Goal: Use online tool/utility: Utilize a website feature to perform a specific function

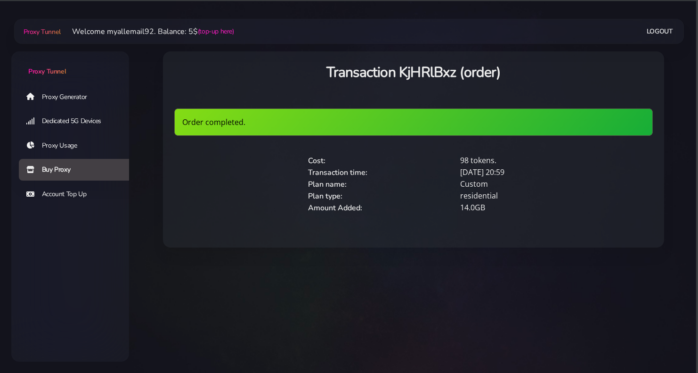
click at [75, 97] on link "Proxy Generator" at bounding box center [78, 97] width 118 height 22
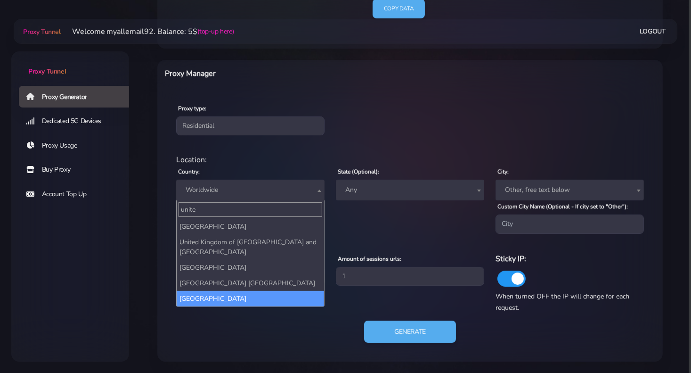
type input "unite"
select select "US"
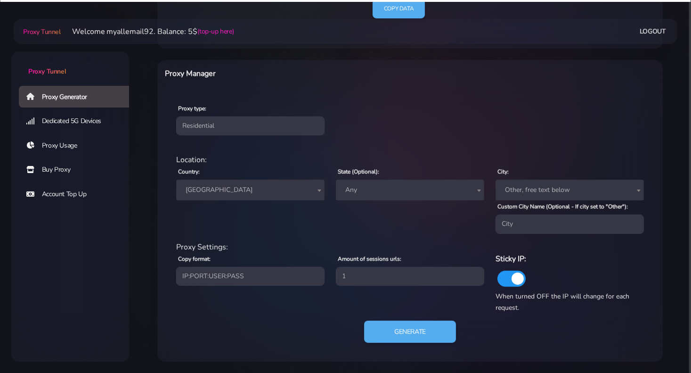
click at [403, 185] on span "Any" at bounding box center [410, 189] width 137 height 13
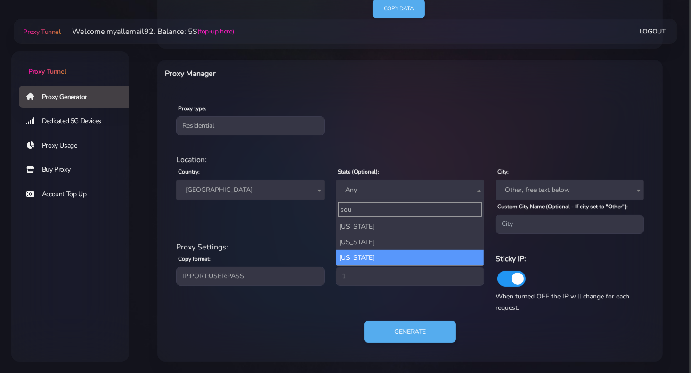
type input "sou"
select select "SD"
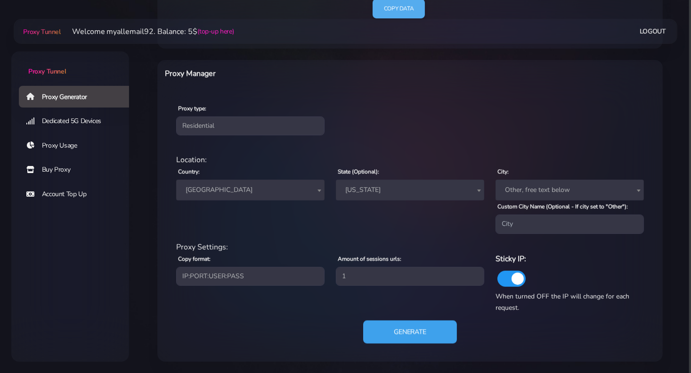
drag, startPoint x: 432, startPoint y: 327, endPoint x: 422, endPoint y: 327, distance: 9.4
click at [431, 327] on button "Generate" at bounding box center [410, 331] width 94 height 23
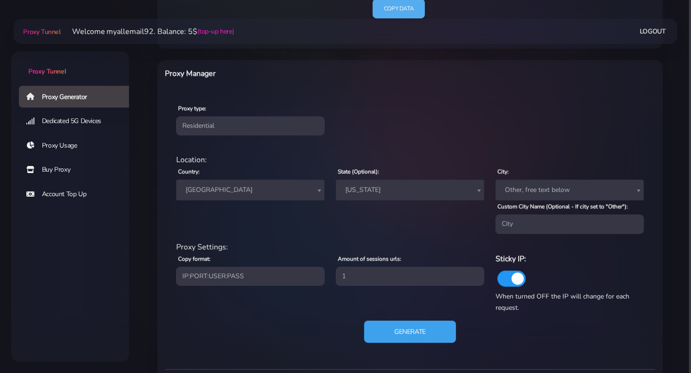
scroll to position [412, 0]
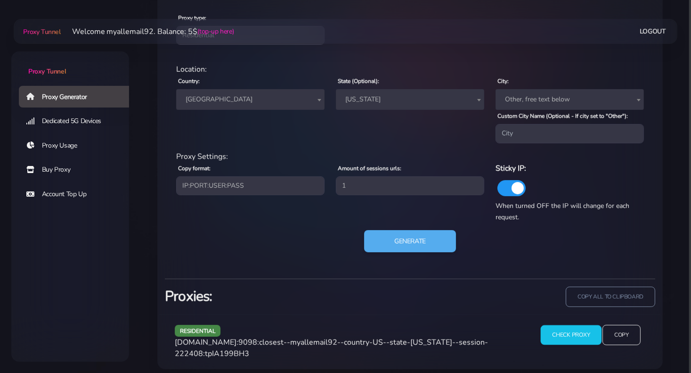
click at [563, 335] on input "Check Proxy" at bounding box center [570, 335] width 61 height 20
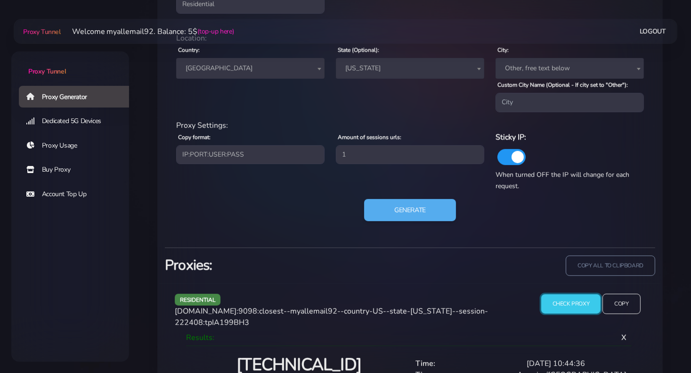
scroll to position [532, 0]
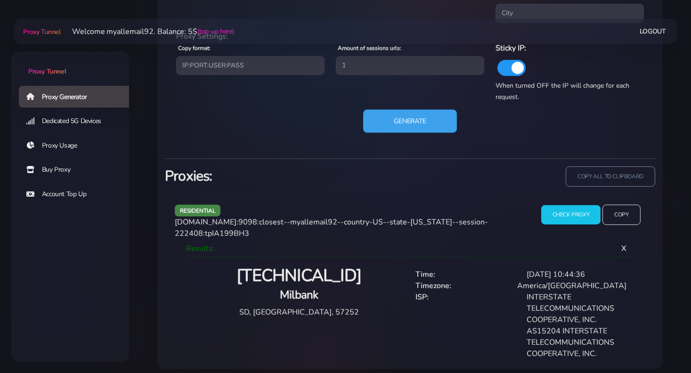
click at [442, 127] on button "Generate" at bounding box center [410, 120] width 94 height 23
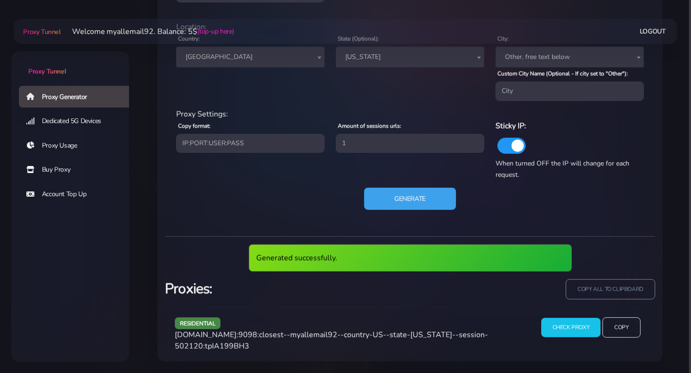
scroll to position [447, 0]
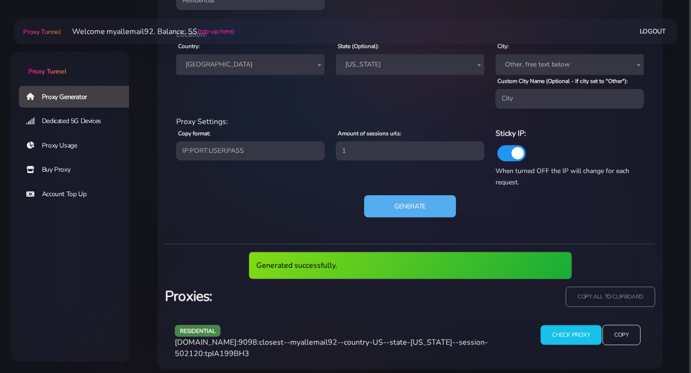
click at [569, 342] on input "Check Proxy" at bounding box center [570, 335] width 61 height 20
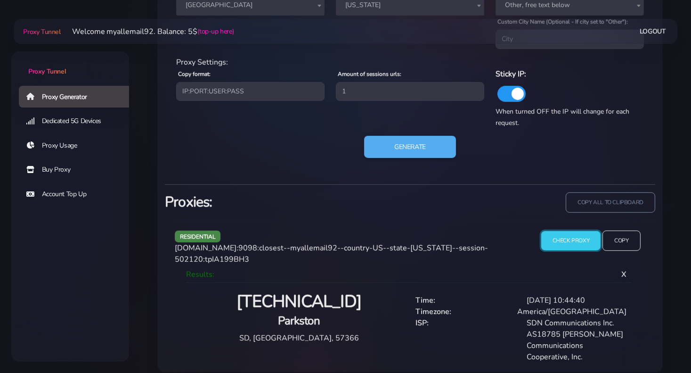
scroll to position [510, 0]
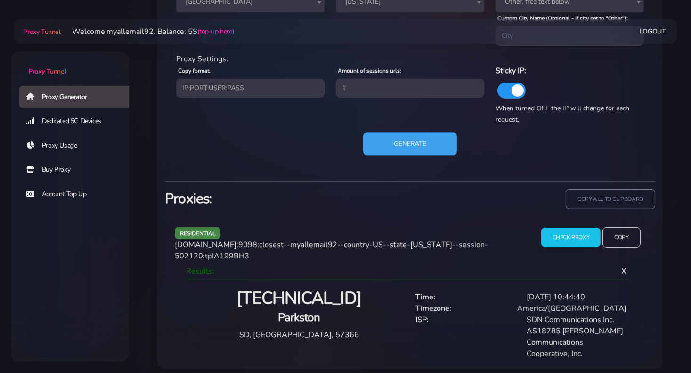
click at [390, 143] on button "Generate" at bounding box center [410, 143] width 94 height 23
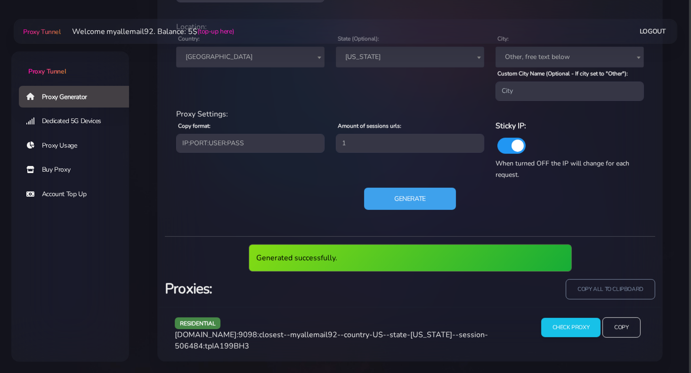
scroll to position [447, 0]
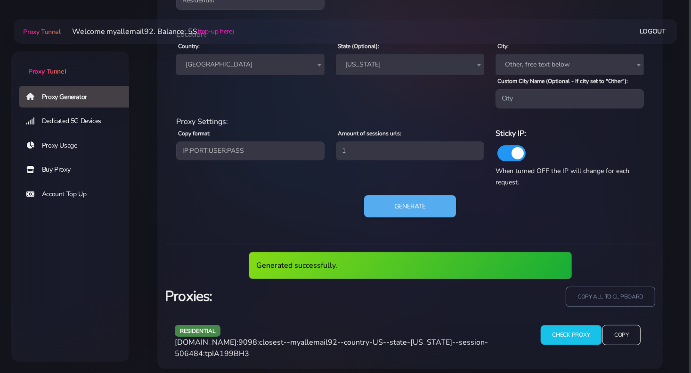
click at [558, 338] on input "Check Proxy" at bounding box center [570, 335] width 61 height 20
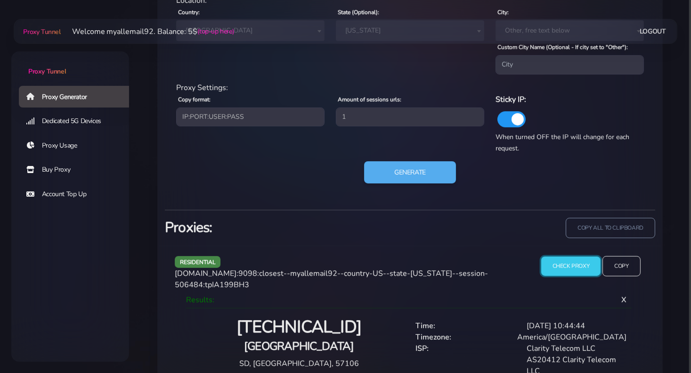
scroll to position [498, 0]
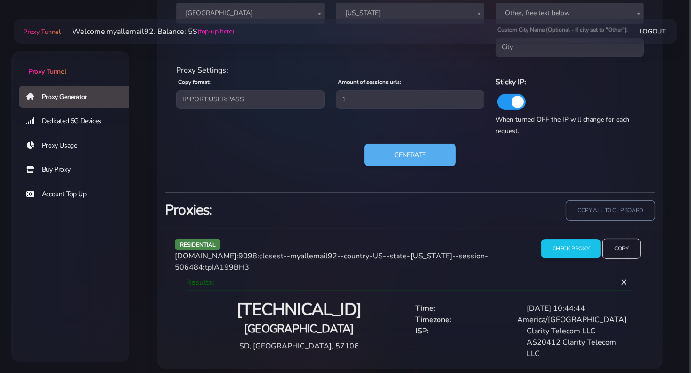
click at [378, 258] on span "[DOMAIN_NAME]:9098:closest--myallemail92--country-US--state-[US_STATE]--session…" at bounding box center [331, 262] width 313 height 22
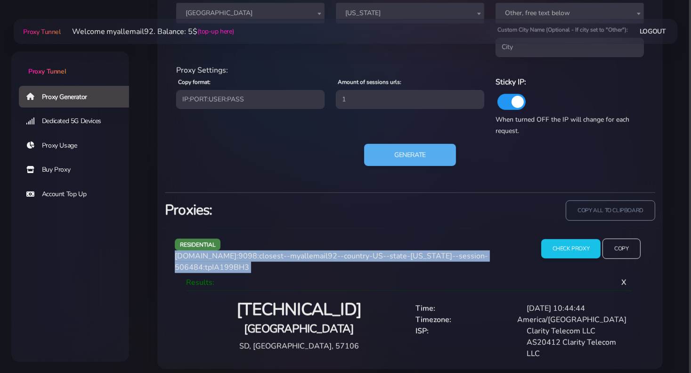
drag, startPoint x: 378, startPoint y: 258, endPoint x: 406, endPoint y: 258, distance: 27.3
click at [378, 258] on span "[DOMAIN_NAME]:9098:closest--myallemail92--country-US--state-[US_STATE]--session…" at bounding box center [331, 262] width 313 height 22
click at [444, 158] on button "Generate" at bounding box center [410, 154] width 94 height 23
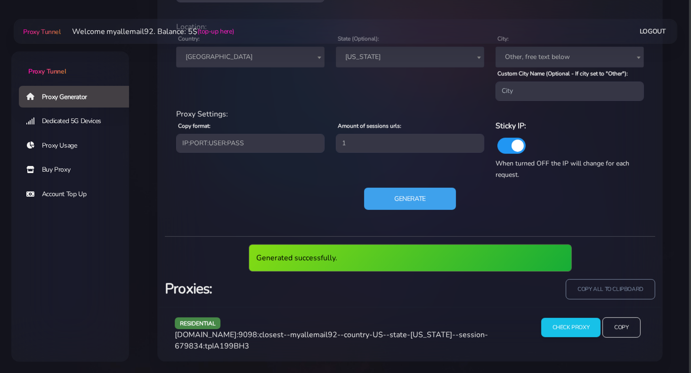
scroll to position [447, 0]
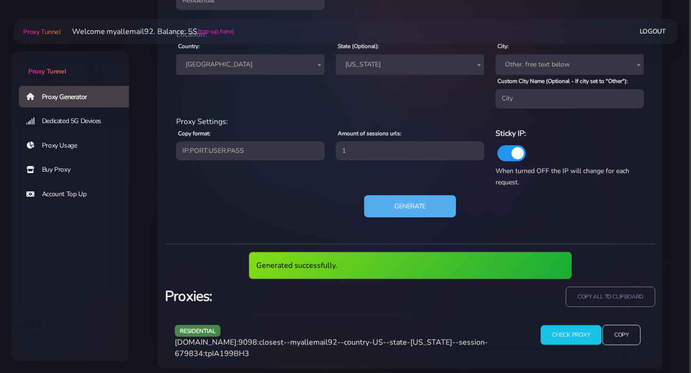
click at [570, 330] on input "Check Proxy" at bounding box center [570, 335] width 61 height 20
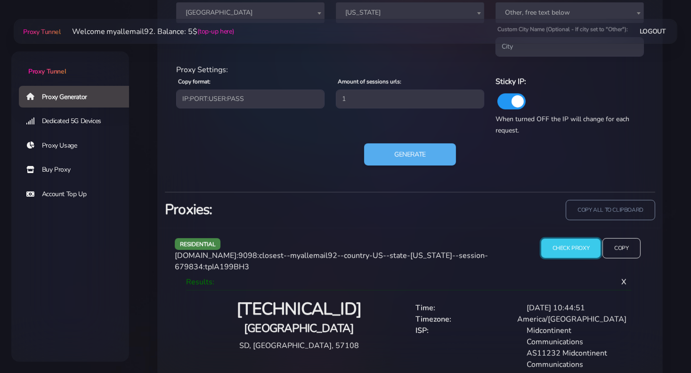
scroll to position [510, 0]
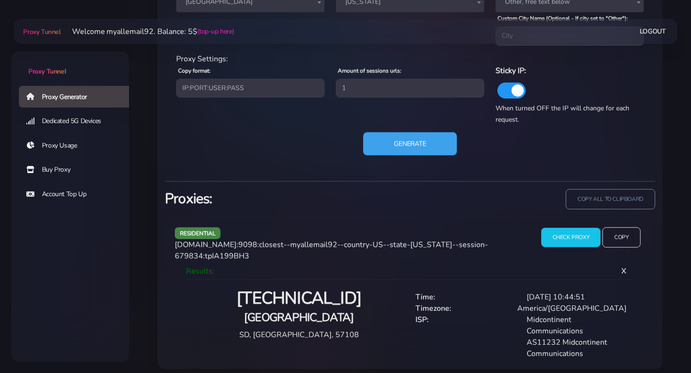
click at [392, 145] on button "Generate" at bounding box center [410, 143] width 94 height 23
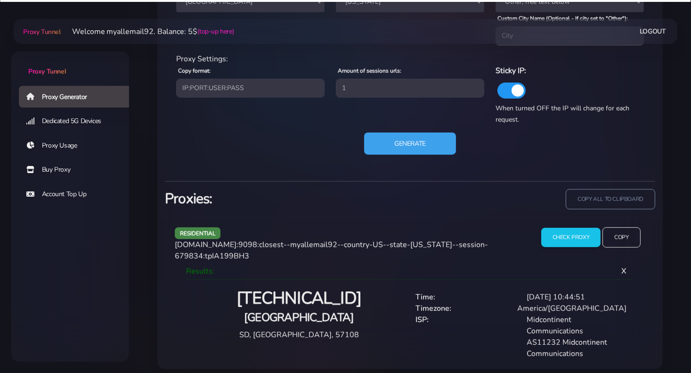
scroll to position [447, 0]
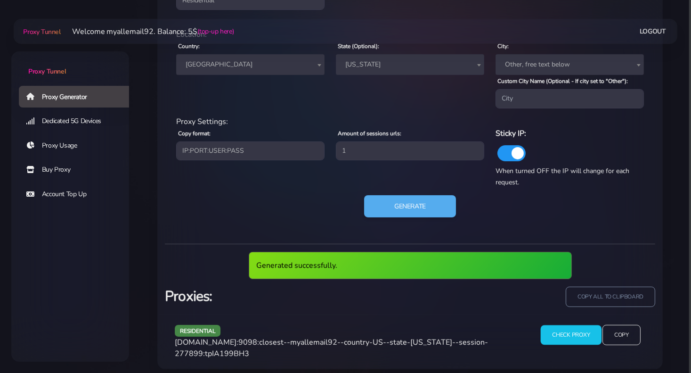
click at [554, 331] on input "Check Proxy" at bounding box center [570, 335] width 61 height 20
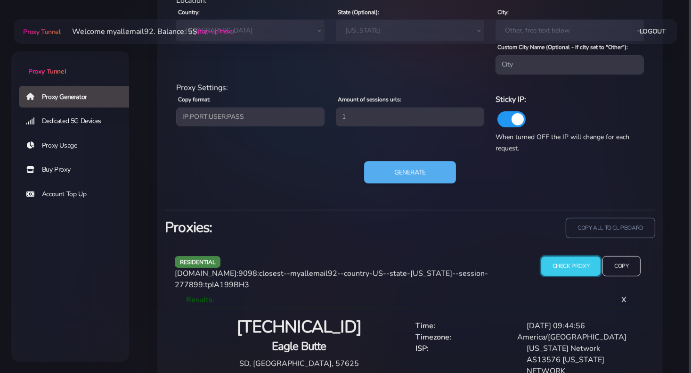
scroll to position [498, 0]
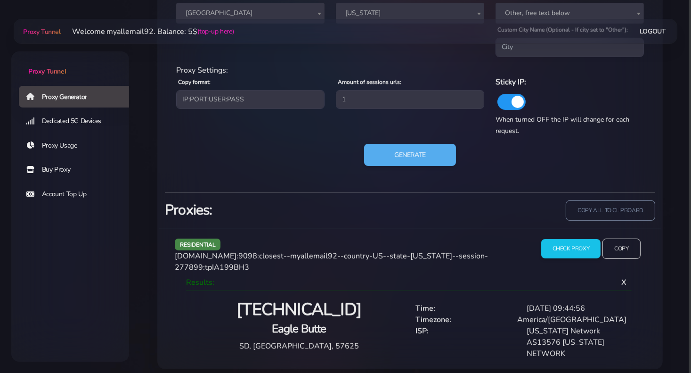
click at [382, 255] on span "[DOMAIN_NAME]:9098:closest--myallemail92--country-US--state-[US_STATE]--session…" at bounding box center [331, 262] width 313 height 22
click at [310, 273] on div "Results: X [TECHNICAL_ID] [GEOGRAPHIC_DATA], [GEOGRAPHIC_DATA], 57625 Time: [DA…" at bounding box center [410, 316] width 471 height 86
drag, startPoint x: 258, startPoint y: 254, endPoint x: 172, endPoint y: 255, distance: 86.7
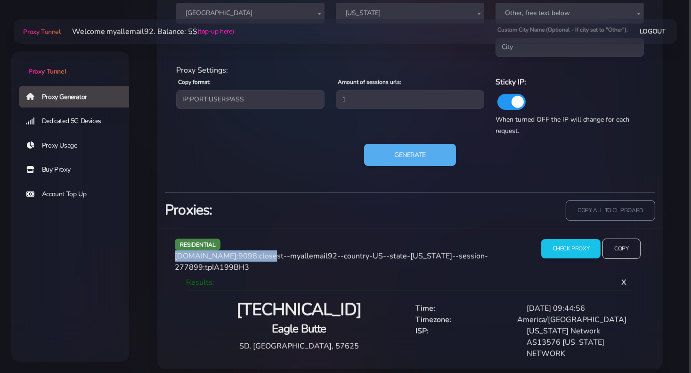
click at [172, 255] on div "residential [DOMAIN_NAME]:9098:closest--myallemail92--country-US--state-[US_STA…" at bounding box center [350, 255] width 362 height 35
copy span "[DOMAIN_NAME]:9098:"
click at [299, 256] on span "[DOMAIN_NAME]:9098:closest--myallemail92--country-US--state-[US_STATE]--session…" at bounding box center [331, 262] width 313 height 22
drag, startPoint x: 278, startPoint y: 256, endPoint x: 301, endPoint y: 256, distance: 23.6
click at [301, 256] on span "[DOMAIN_NAME]:9098:closest--myallemail92--country-US--state-[US_STATE]--session…" at bounding box center [331, 262] width 313 height 22
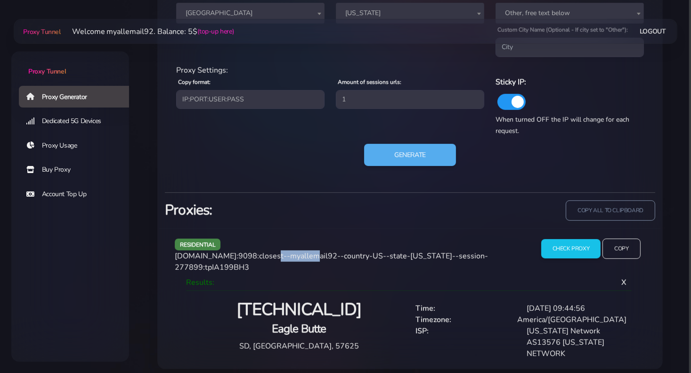
click at [296, 256] on span "[DOMAIN_NAME]:9098:closest--myallemail92--country-US--state-[US_STATE]--session…" at bounding box center [331, 262] width 313 height 22
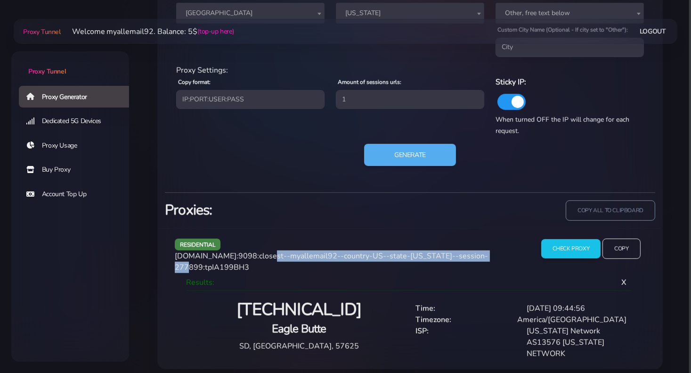
drag, startPoint x: 260, startPoint y: 256, endPoint x: 479, endPoint y: 253, distance: 218.6
click at [479, 253] on span "[DOMAIN_NAME]:9098:closest--myallemail92--country-US--state-[US_STATE]--session…" at bounding box center [331, 262] width 313 height 22
copy span "closest--myallemail92--country-US--state-[US_STATE]--session-277899"
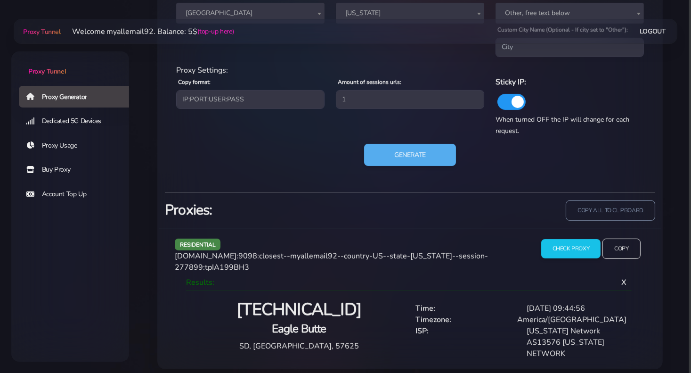
click at [488, 253] on span "[DOMAIN_NAME]:9098:closest--myallemail92--country-US--state-[US_STATE]--session…" at bounding box center [331, 262] width 313 height 22
copy span "tpIA199BH3"
